Goal: Task Accomplishment & Management: Use online tool/utility

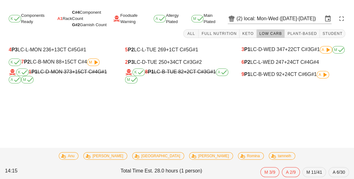
click at [324, 73] on icon at bounding box center [324, 74] width 7 height 7
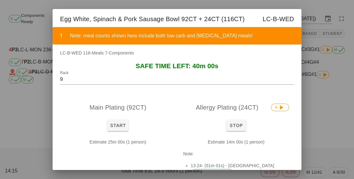
click at [323, 139] on div at bounding box center [177, 89] width 354 height 179
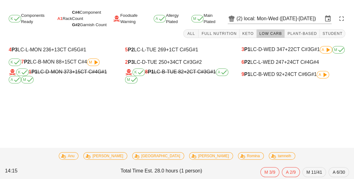
click at [87, 56] on div "K 7 P2 LC-B-MON 88 +15 CT C#4 M" at bounding box center [61, 62] width 114 height 12
click at [97, 60] on icon at bounding box center [95, 62] width 7 height 7
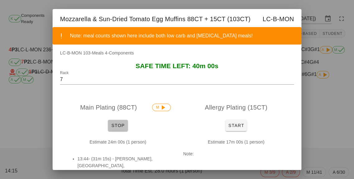
scroll to position [3, 0]
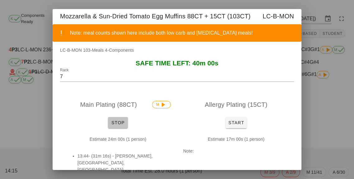
click at [118, 120] on button "Stop" at bounding box center [118, 122] width 20 height 11
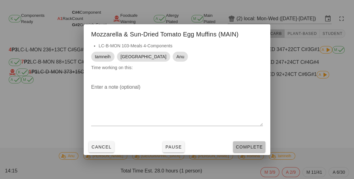
click at [249, 153] on button "Complete" at bounding box center [249, 146] width 32 height 11
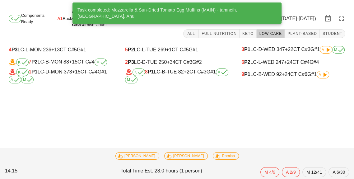
click at [323, 71] on icon at bounding box center [324, 74] width 7 height 7
type input "9"
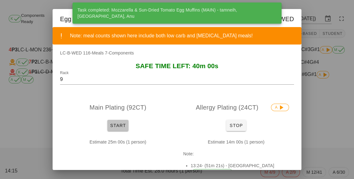
click at [114, 122] on button "Start" at bounding box center [117, 125] width 21 height 11
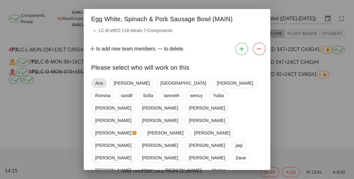
click at [97, 80] on span "Anu" at bounding box center [99, 83] width 16 height 10
click at [135, 80] on div "Anu [PERSON_NAME] [PERSON_NAME] [PERSON_NAME] tamneih [PERSON_NAME] Yuliia [PER…" at bounding box center [177, 177] width 172 height 202
click at [160, 80] on span "[GEOGRAPHIC_DATA]" at bounding box center [183, 82] width 46 height 9
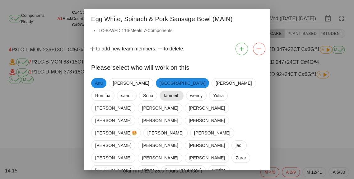
click at [164, 99] on span "tamneih" at bounding box center [172, 95] width 16 height 9
